Goal: Navigation & Orientation: Find specific page/section

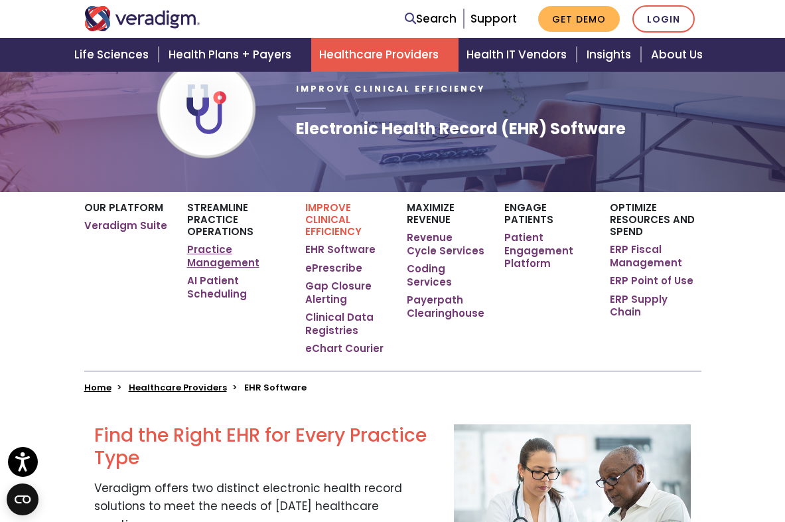
scroll to position [108, 0]
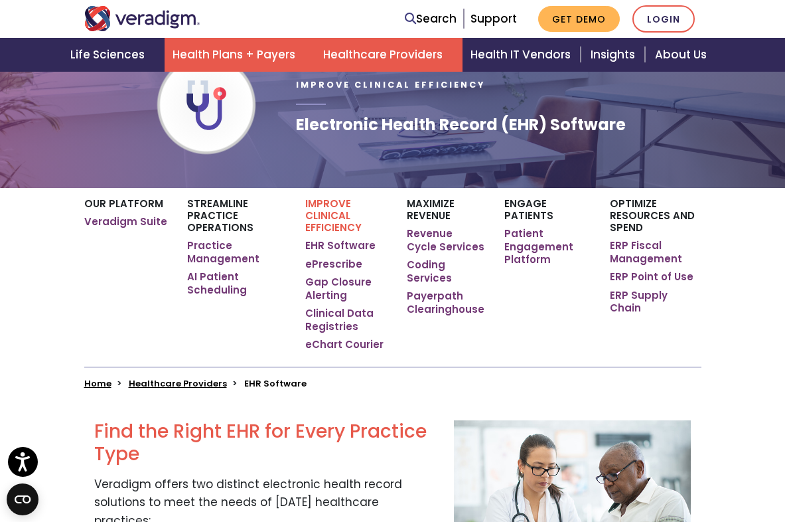
click at [192, 63] on link "Health Plans + Payers" at bounding box center [240, 55] width 151 height 34
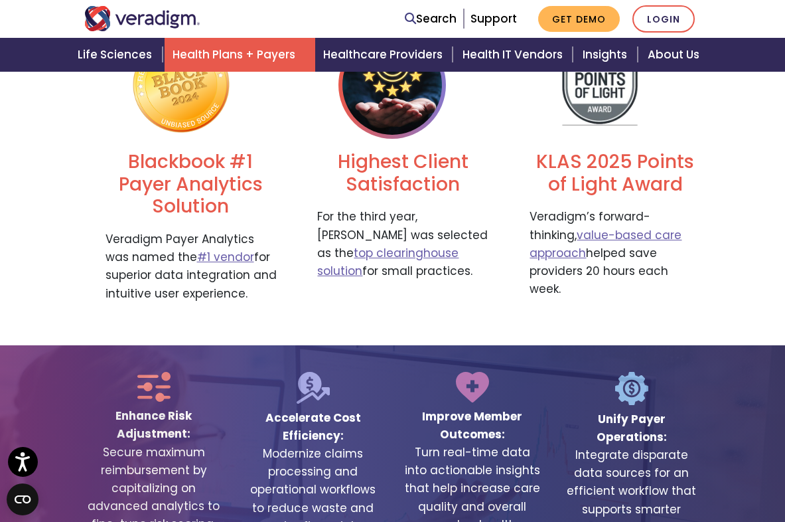
scroll to position [2793, 0]
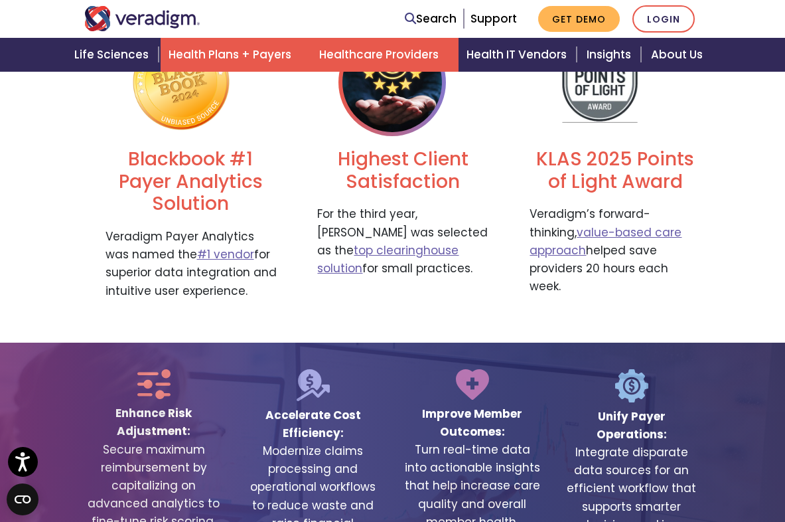
click at [412, 56] on link "Healthcare Providers" at bounding box center [384, 55] width 147 height 34
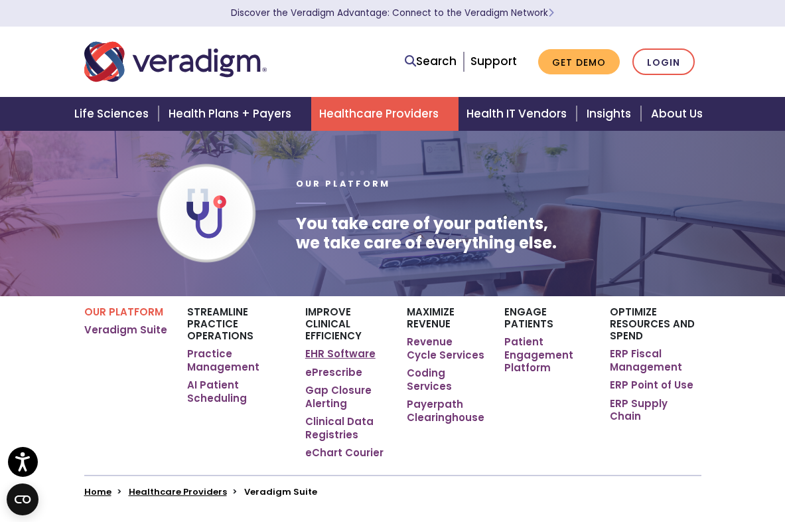
click at [318, 351] on link "EHR Software" at bounding box center [340, 353] width 70 height 13
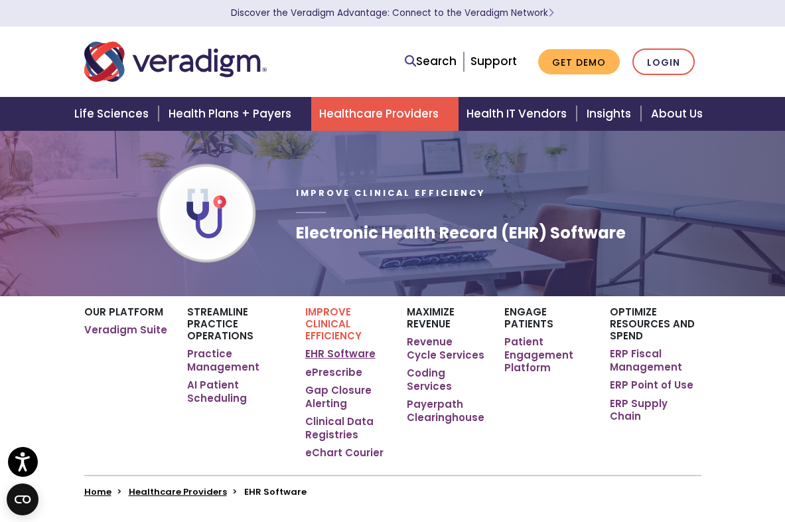
click at [315, 351] on link "EHR Software" at bounding box center [340, 353] width 70 height 13
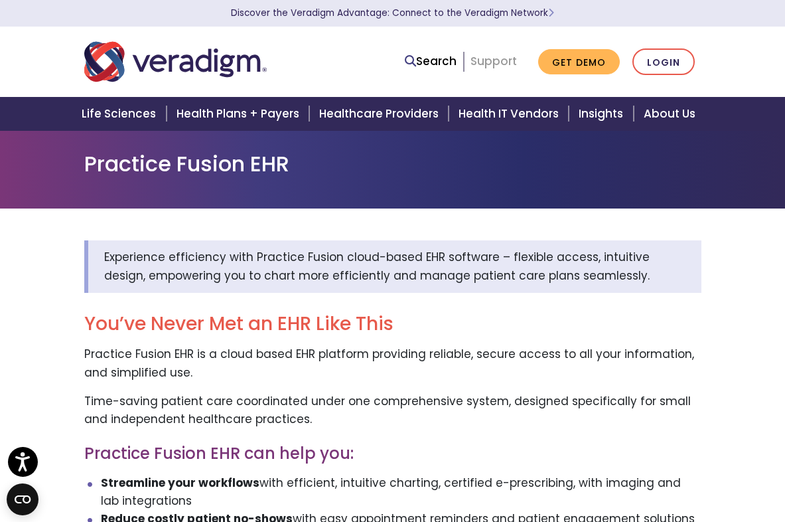
click at [498, 60] on link "Support" at bounding box center [494, 61] width 46 height 16
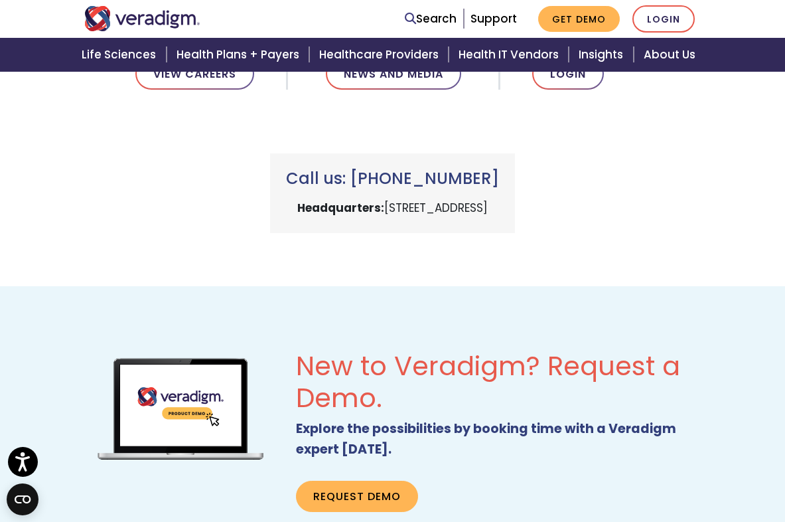
scroll to position [495, 0]
